Goal: Task Accomplishment & Management: Manage account settings

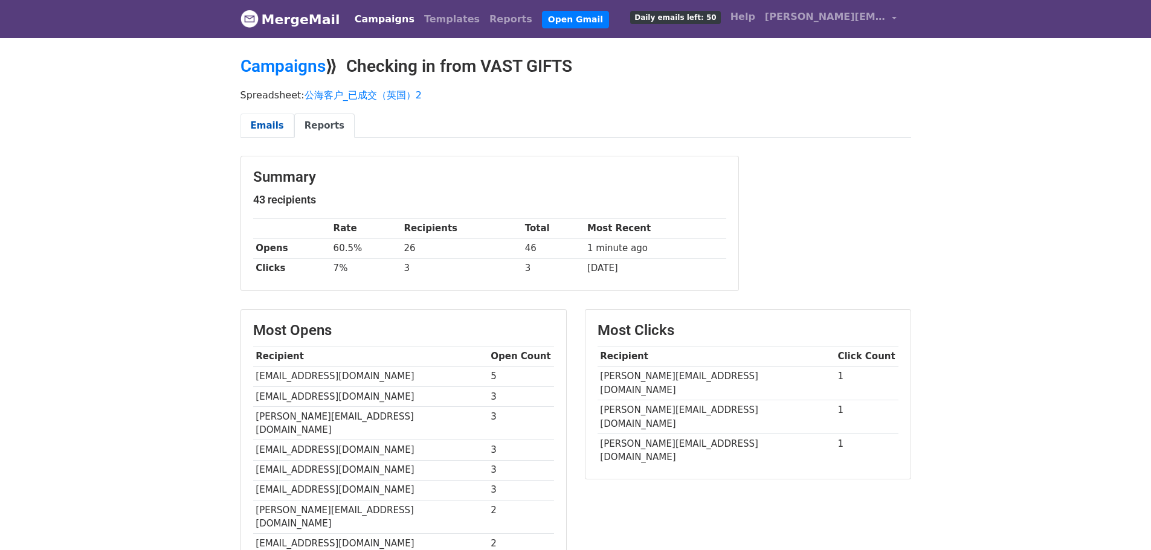
click at [274, 123] on link "Emails" at bounding box center [267, 126] width 54 height 25
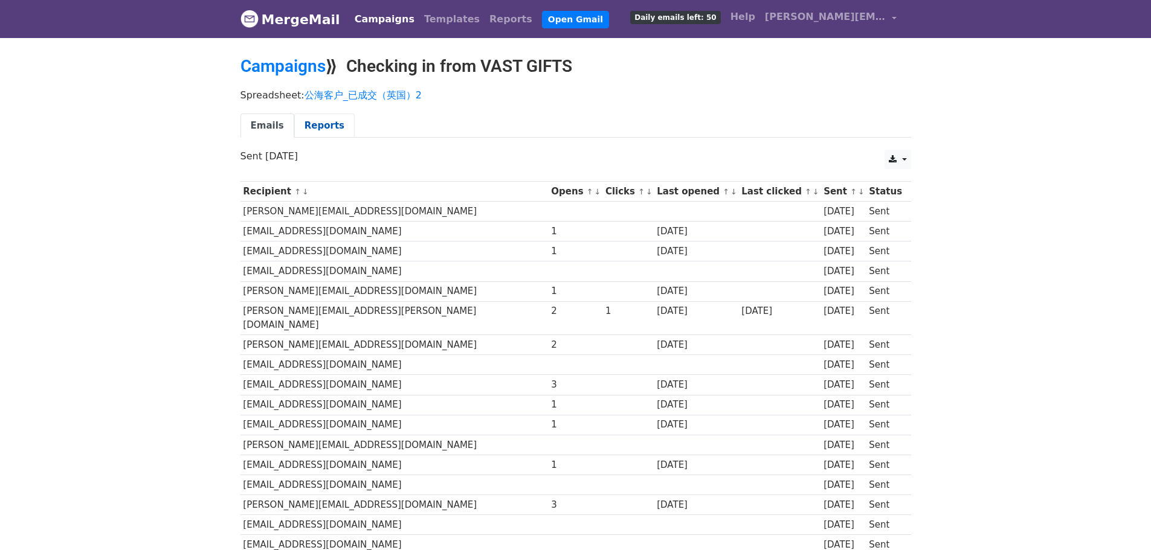
click at [314, 132] on link "Reports" at bounding box center [324, 126] width 60 height 25
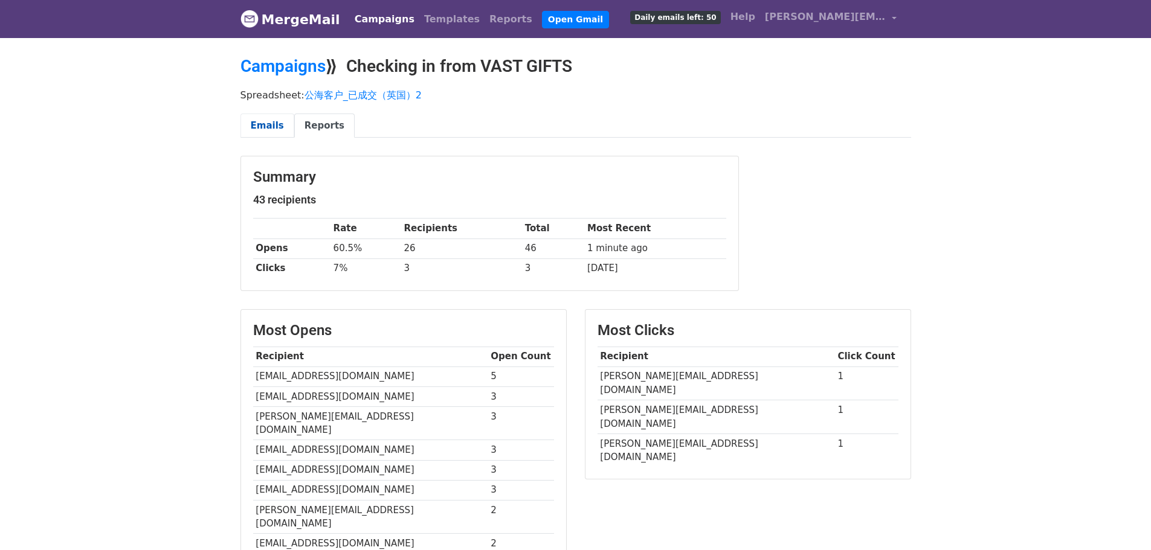
click at [281, 124] on link "Emails" at bounding box center [267, 126] width 54 height 25
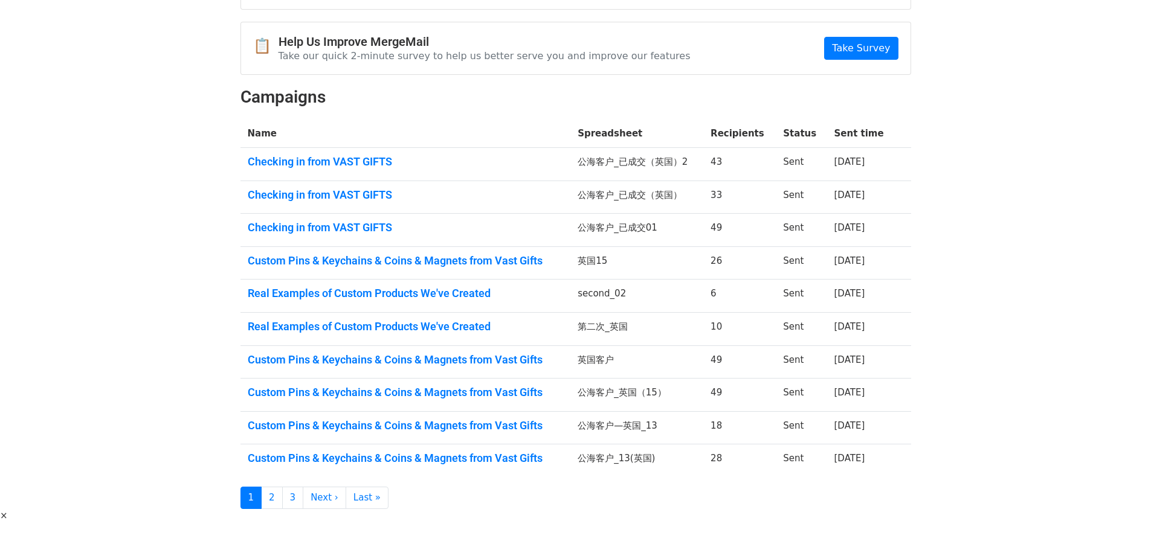
scroll to position [156, 0]
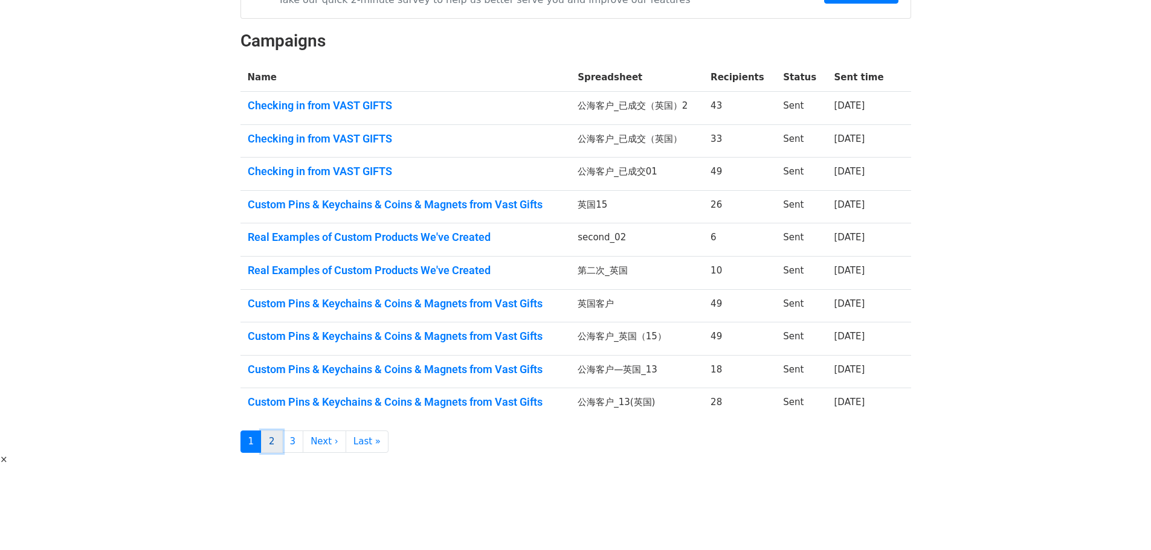
click at [278, 445] on link "2" at bounding box center [272, 442] width 22 height 22
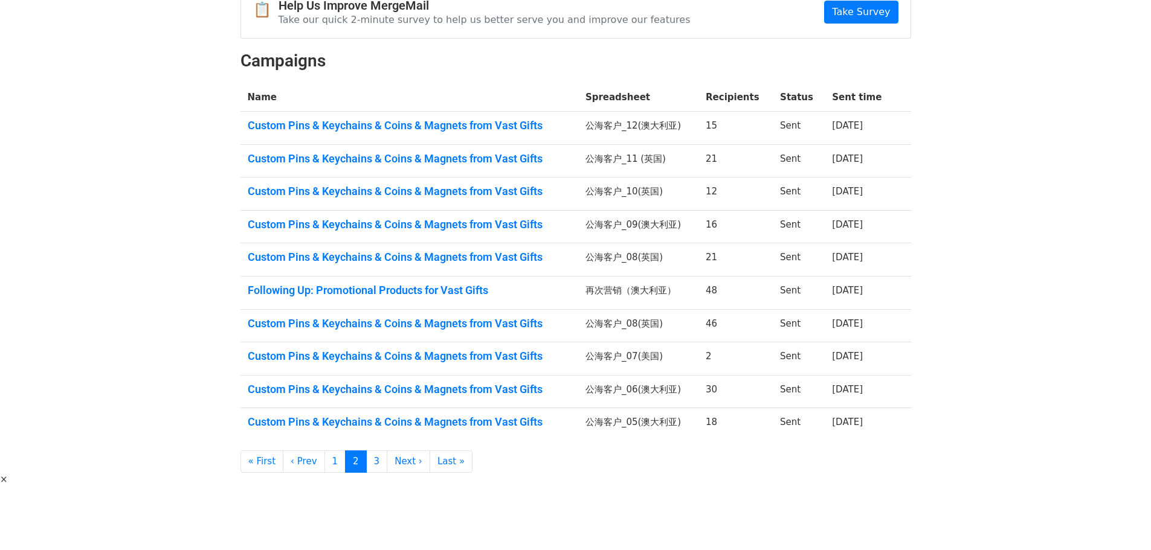
scroll to position [156, 0]
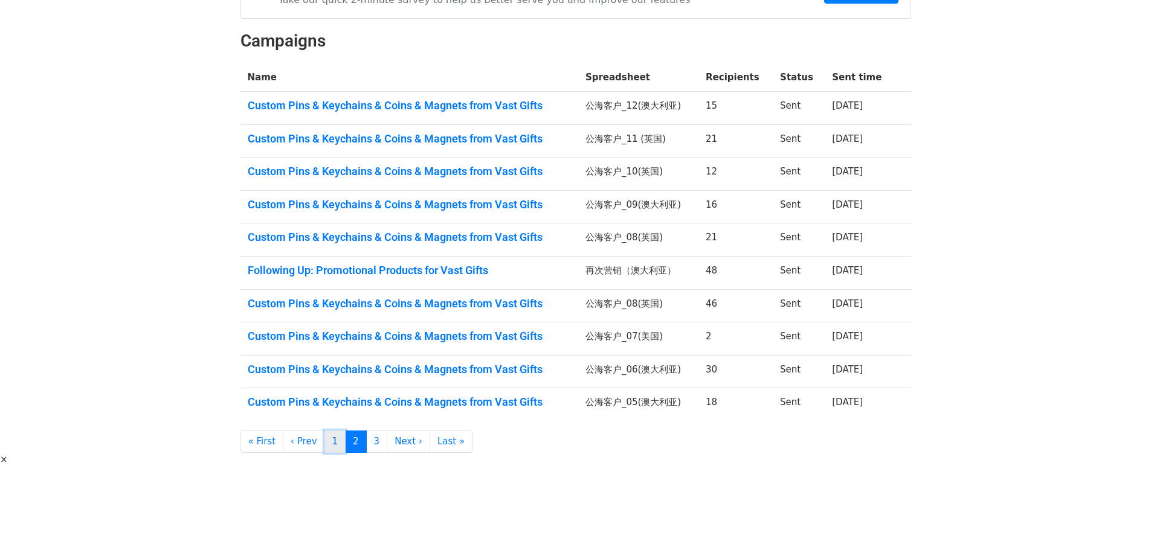
click at [326, 445] on link "1" at bounding box center [335, 442] width 22 height 22
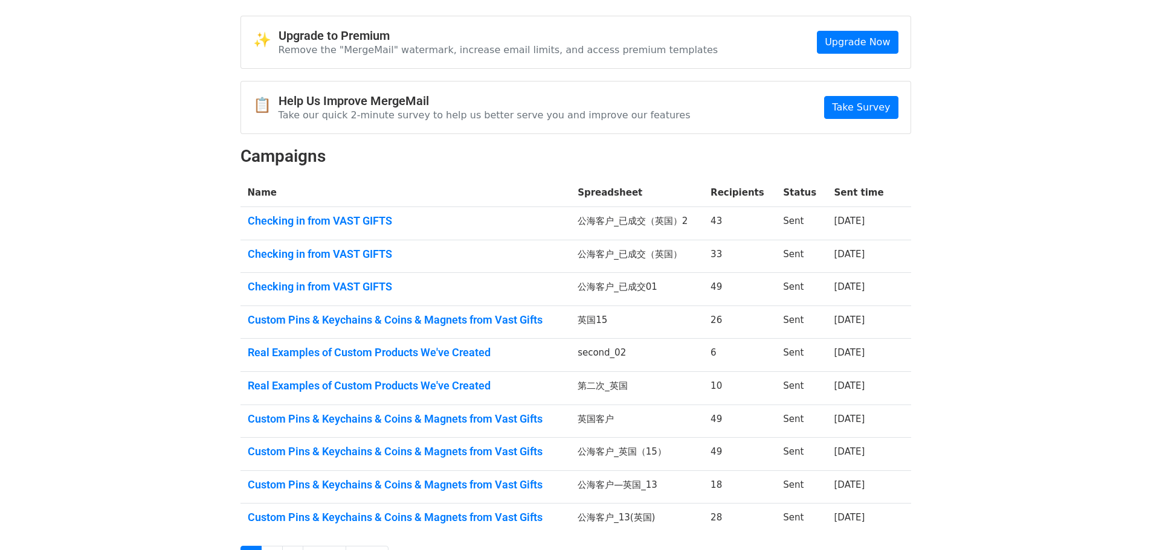
scroll to position [60, 0]
